Goal: Task Accomplishment & Management: Manage account settings

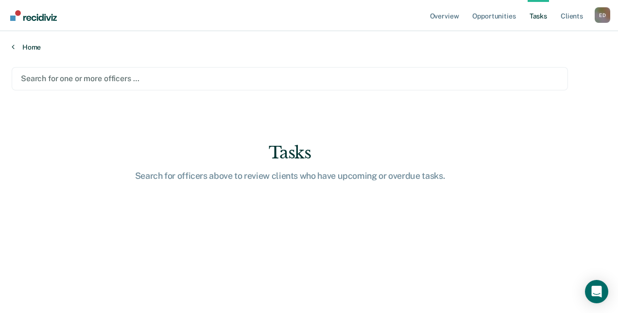
click at [52, 45] on link "Home" at bounding box center [309, 47] width 595 height 9
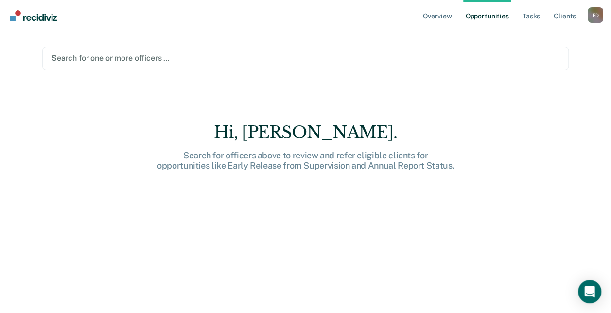
click at [61, 54] on div at bounding box center [306, 57] width 508 height 11
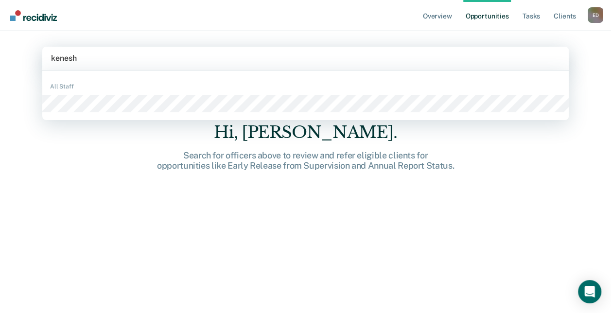
type input "[PERSON_NAME]"
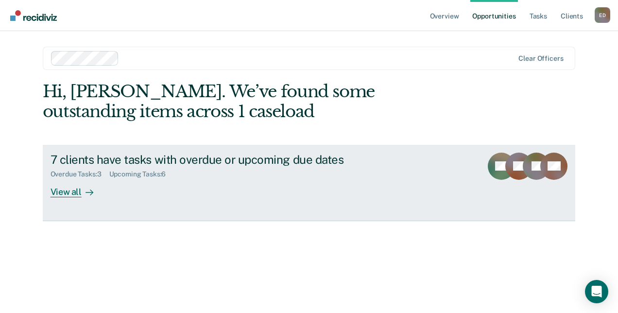
click at [77, 193] on div "View all" at bounding box center [78, 187] width 54 height 19
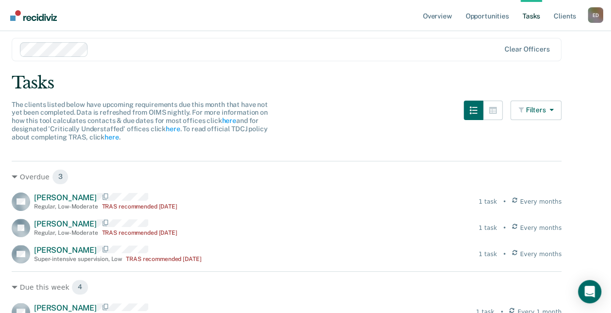
scroll to position [29, 0]
click at [17, 287] on icon at bounding box center [15, 287] width 6 height 3
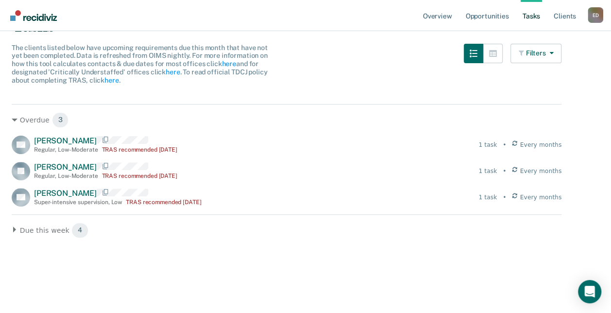
scroll to position [87, 0]
click at [21, 228] on div "Due this week 4" at bounding box center [287, 230] width 550 height 16
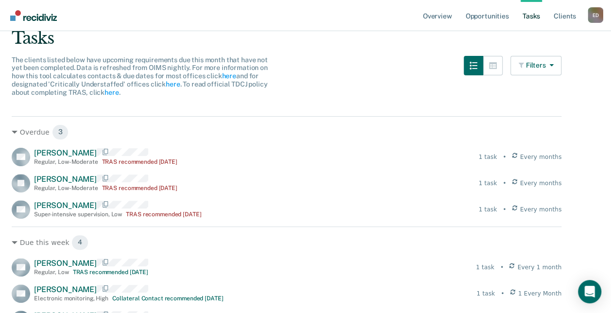
scroll to position [66, 0]
